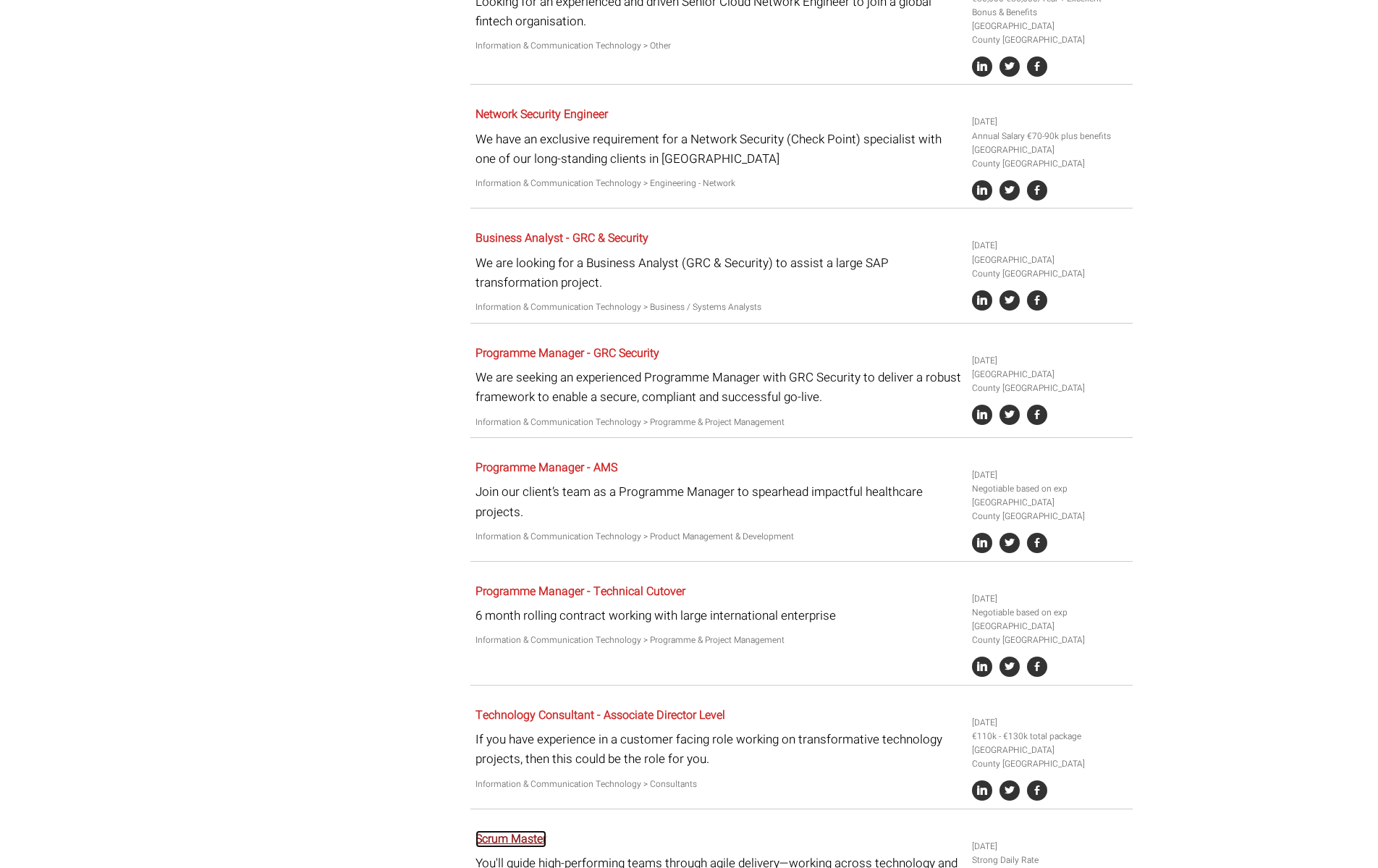
scroll to position [2293, 0]
